Goal: Task Accomplishment & Management: Use online tool/utility

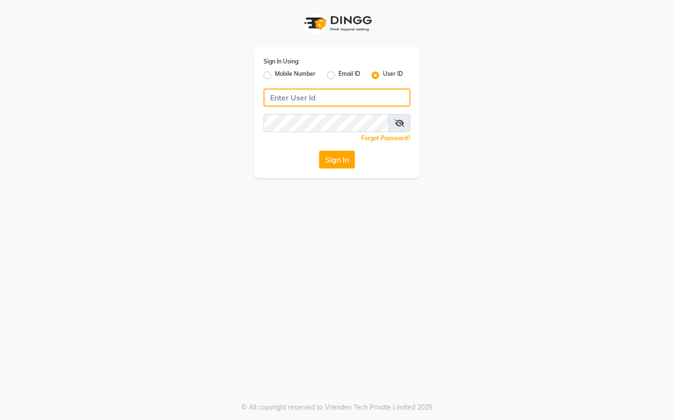
type input "9769624779"
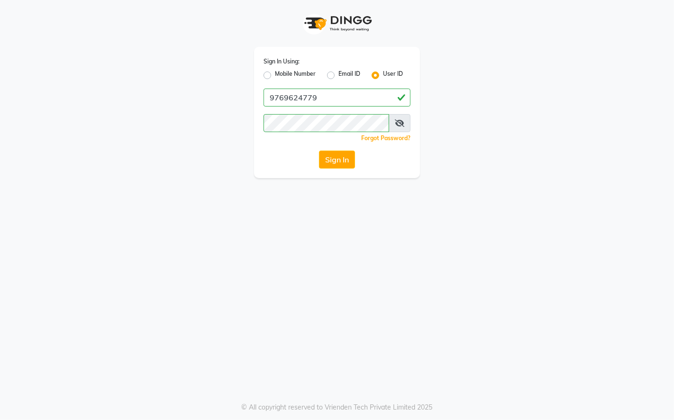
click at [275, 76] on label "Mobile Number" at bounding box center [295, 75] width 41 height 11
click at [275, 76] on input "Mobile Number" at bounding box center [278, 73] width 6 height 6
radio input "true"
radio input "false"
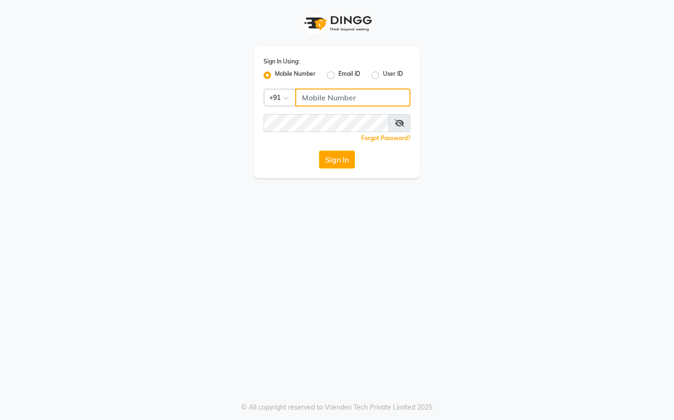
click at [323, 103] on input "Username" at bounding box center [352, 98] width 115 height 18
type input "9769624779"
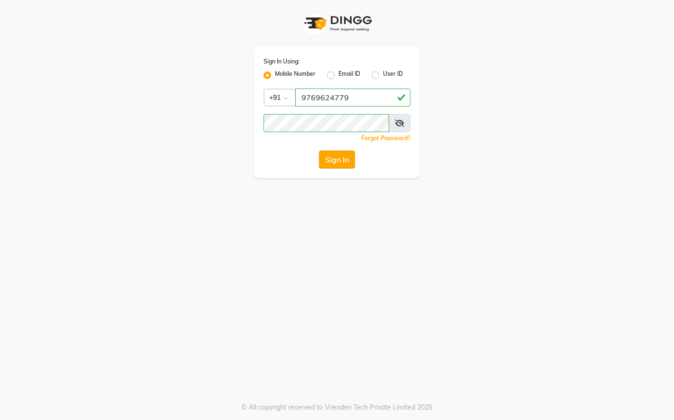
click at [346, 157] on button "Sign In" at bounding box center [337, 160] width 36 height 18
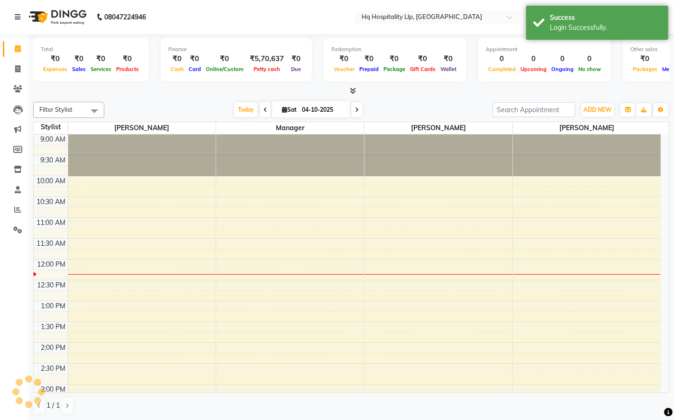
scroll to position [126, 0]
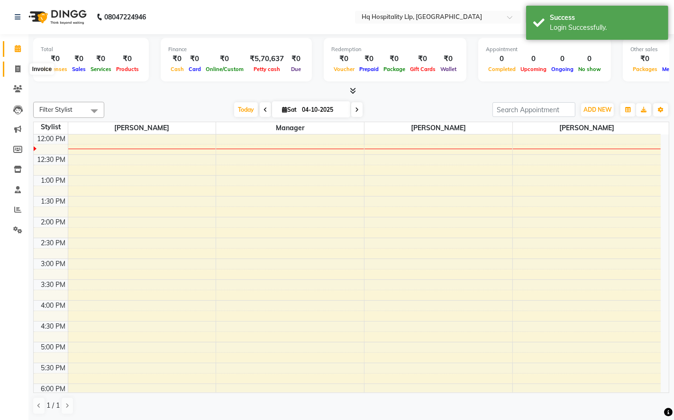
click at [18, 70] on icon at bounding box center [17, 68] width 5 height 7
select select "7197"
select select "service"
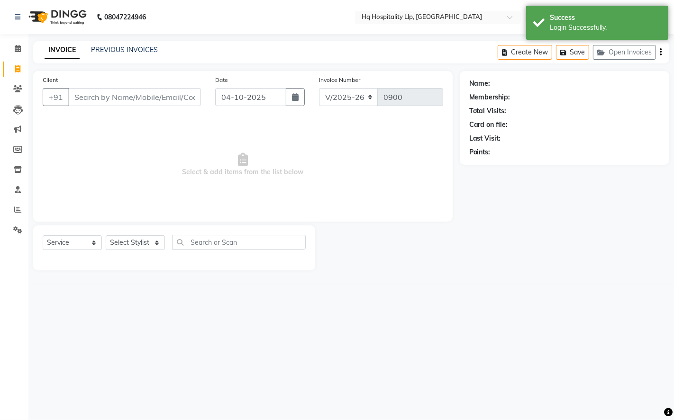
click at [137, 97] on input "Client" at bounding box center [134, 97] width 133 height 18
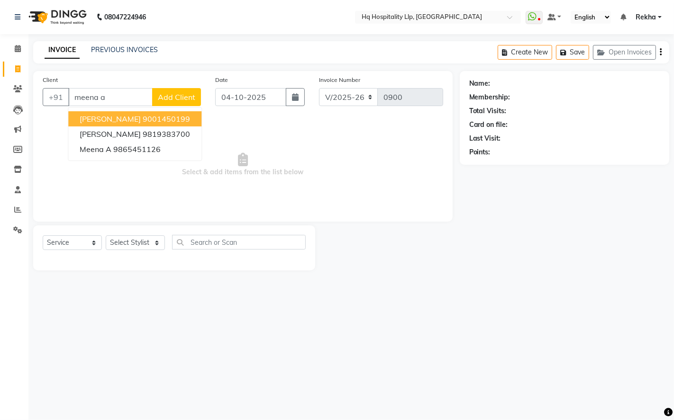
click at [190, 116] on ngb-highlight "9001450199" at bounding box center [166, 118] width 47 height 9
type input "9001450199"
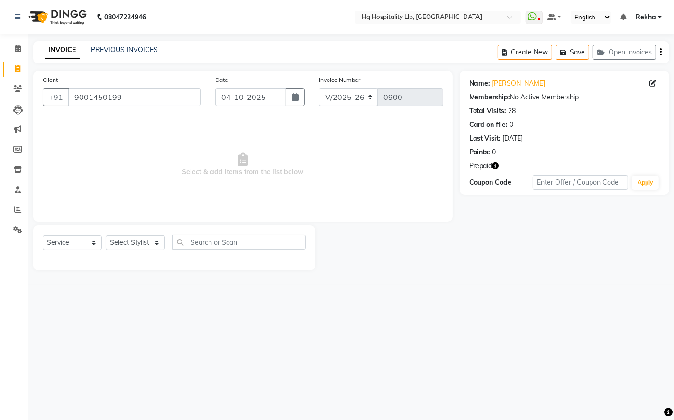
click at [493, 163] on icon "button" at bounding box center [496, 166] width 7 height 7
click at [274, 209] on span "Select & add items from the list below" at bounding box center [243, 165] width 401 height 95
click at [145, 242] on select "Select Stylist Manager Old Staff [PERSON_NAME] [PERSON_NAME] [PERSON_NAME]" at bounding box center [135, 243] width 59 height 15
click at [116, 133] on span "Select & add items from the list below" at bounding box center [243, 165] width 401 height 95
